Goal: Task Accomplishment & Management: Manage account settings

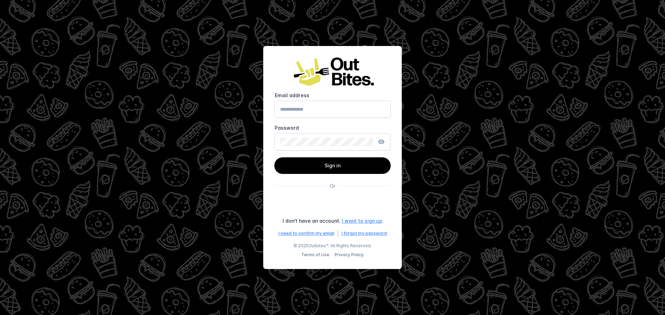
click at [307, 94] on mat-label "Email address" at bounding box center [292, 95] width 35 height 6
click at [307, 105] on input "Email address" at bounding box center [332, 109] width 105 height 8
click at [308, 107] on input "Email address" at bounding box center [332, 109] width 105 height 8
type input "**********"
click at [383, 142] on icon "button" at bounding box center [381, 142] width 6 height 5
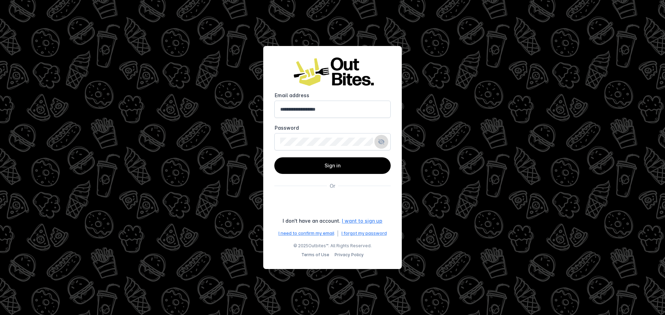
click at [383, 142] on icon "button" at bounding box center [381, 142] width 6 height 6
click at [350, 164] on span at bounding box center [332, 166] width 116 height 17
